Goal: Find specific page/section: Find specific page/section

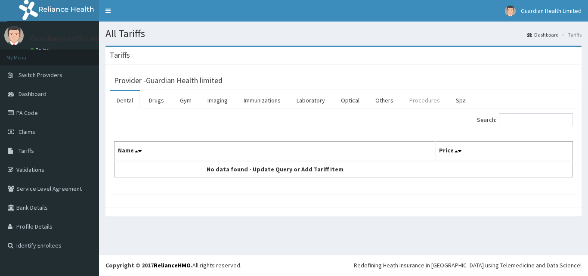
click at [414, 102] on link "Procedures" at bounding box center [425, 100] width 44 height 18
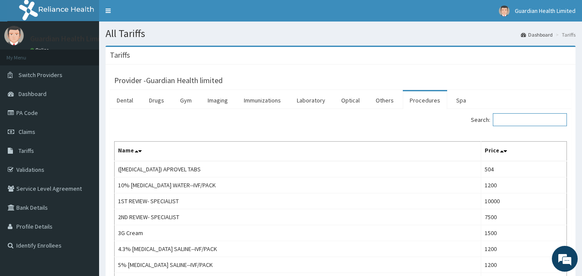
click at [514, 120] on input "Search:" at bounding box center [530, 119] width 74 height 13
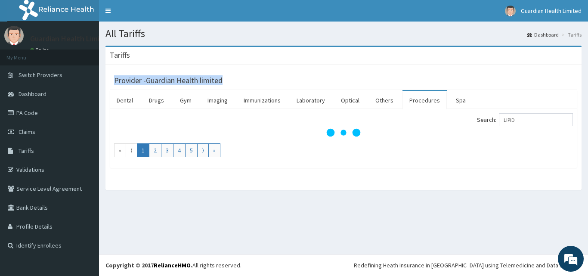
drag, startPoint x: 588, startPoint y: 60, endPoint x: 588, endPoint y: 81, distance: 20.2
click at [588, 81] on div "Tariffs Provider - Guardian Health limited Dental Drugs Gym Imaging Immunizatio…" at bounding box center [343, 122] width 489 height 153
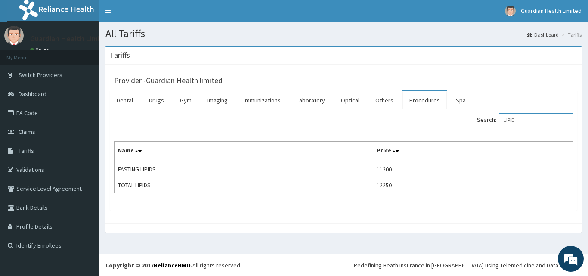
drag, startPoint x: 538, startPoint y: 119, endPoint x: 421, endPoint y: 118, distance: 117.6
click at [421, 118] on div "Search: LIPID" at bounding box center [461, 120] width 223 height 15
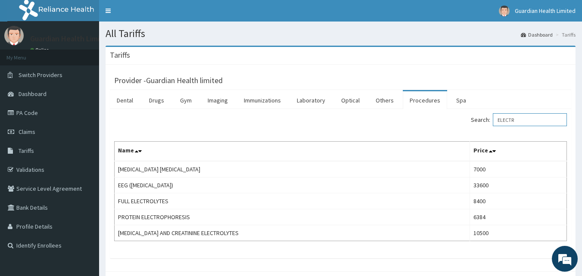
type input "ELECTR"
click at [44, 168] on link "Validations" at bounding box center [49, 169] width 99 height 19
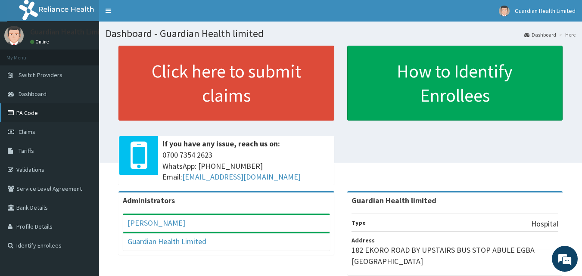
click at [47, 115] on link "PA Code" at bounding box center [49, 112] width 99 height 19
click at [36, 112] on link "PA Code" at bounding box center [49, 112] width 99 height 19
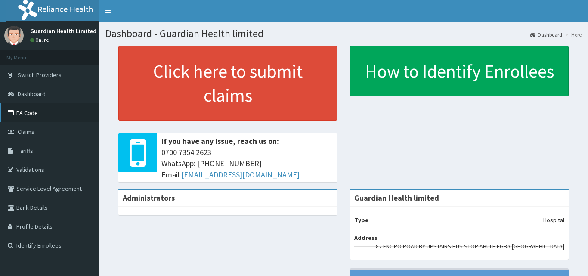
click at [35, 115] on link "PA Code" at bounding box center [49, 112] width 99 height 19
click at [36, 111] on link "PA Code" at bounding box center [49, 112] width 99 height 19
click at [30, 108] on link "PA Code" at bounding box center [49, 112] width 99 height 19
click at [30, 114] on link "PA Code" at bounding box center [49, 112] width 99 height 19
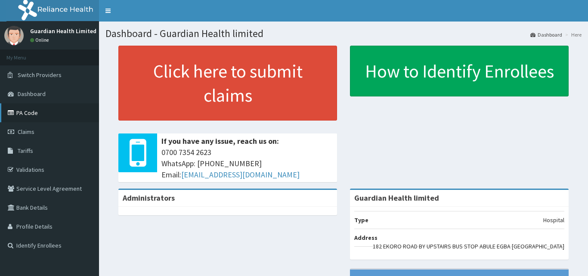
click at [48, 118] on link "PA Code" at bounding box center [49, 112] width 99 height 19
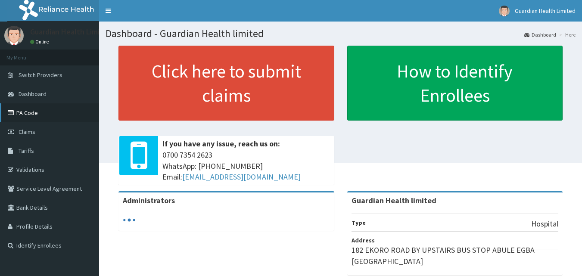
click at [35, 116] on link "PA Code" at bounding box center [49, 112] width 99 height 19
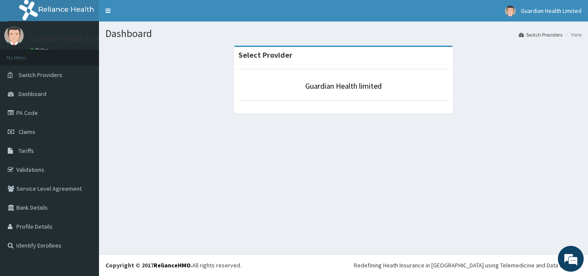
click at [35, 118] on link "PA Code" at bounding box center [49, 112] width 99 height 19
